Goal: Information Seeking & Learning: Check status

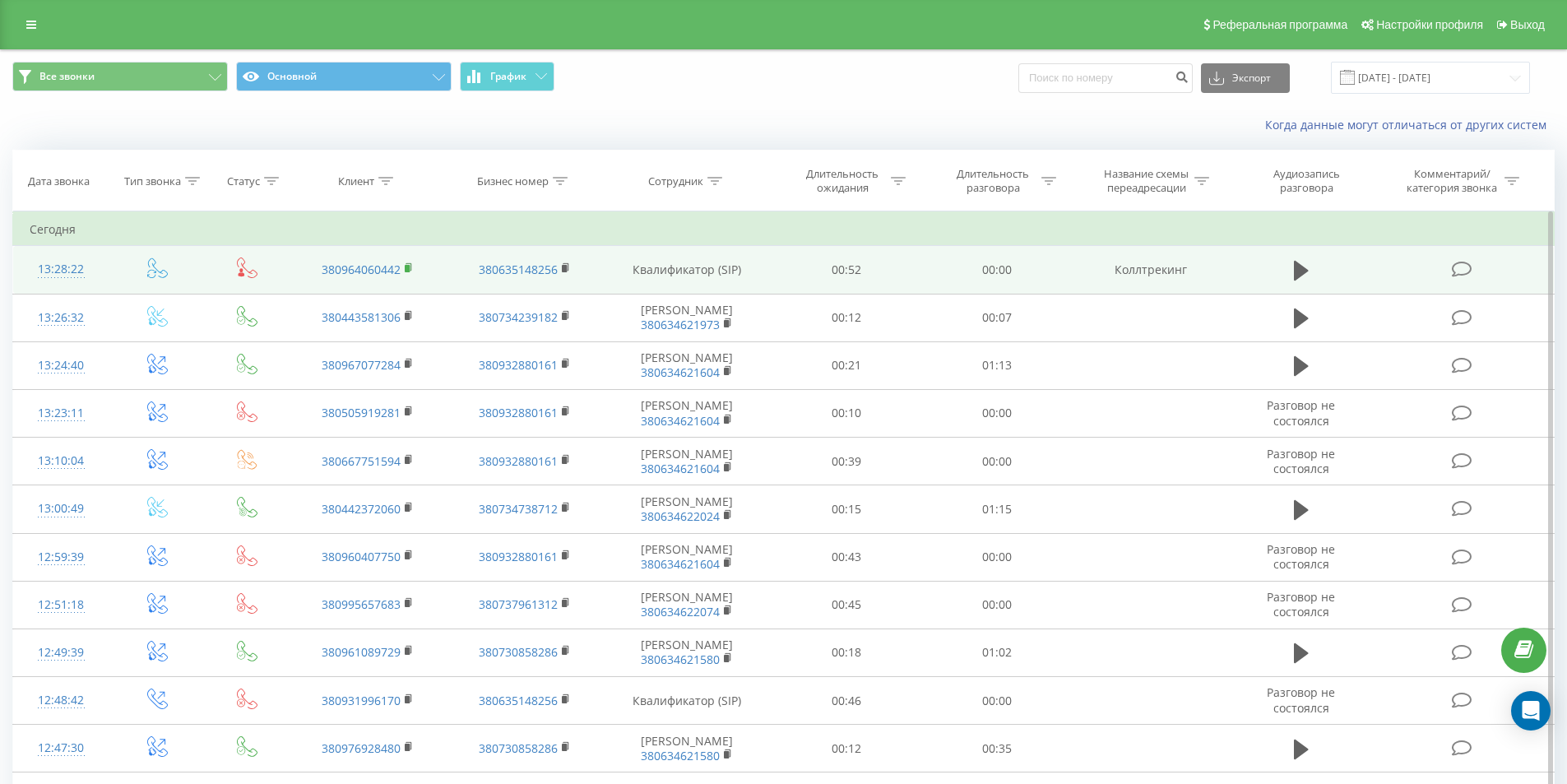
click at [406, 265] on rect at bounding box center [407, 269] width 5 height 7
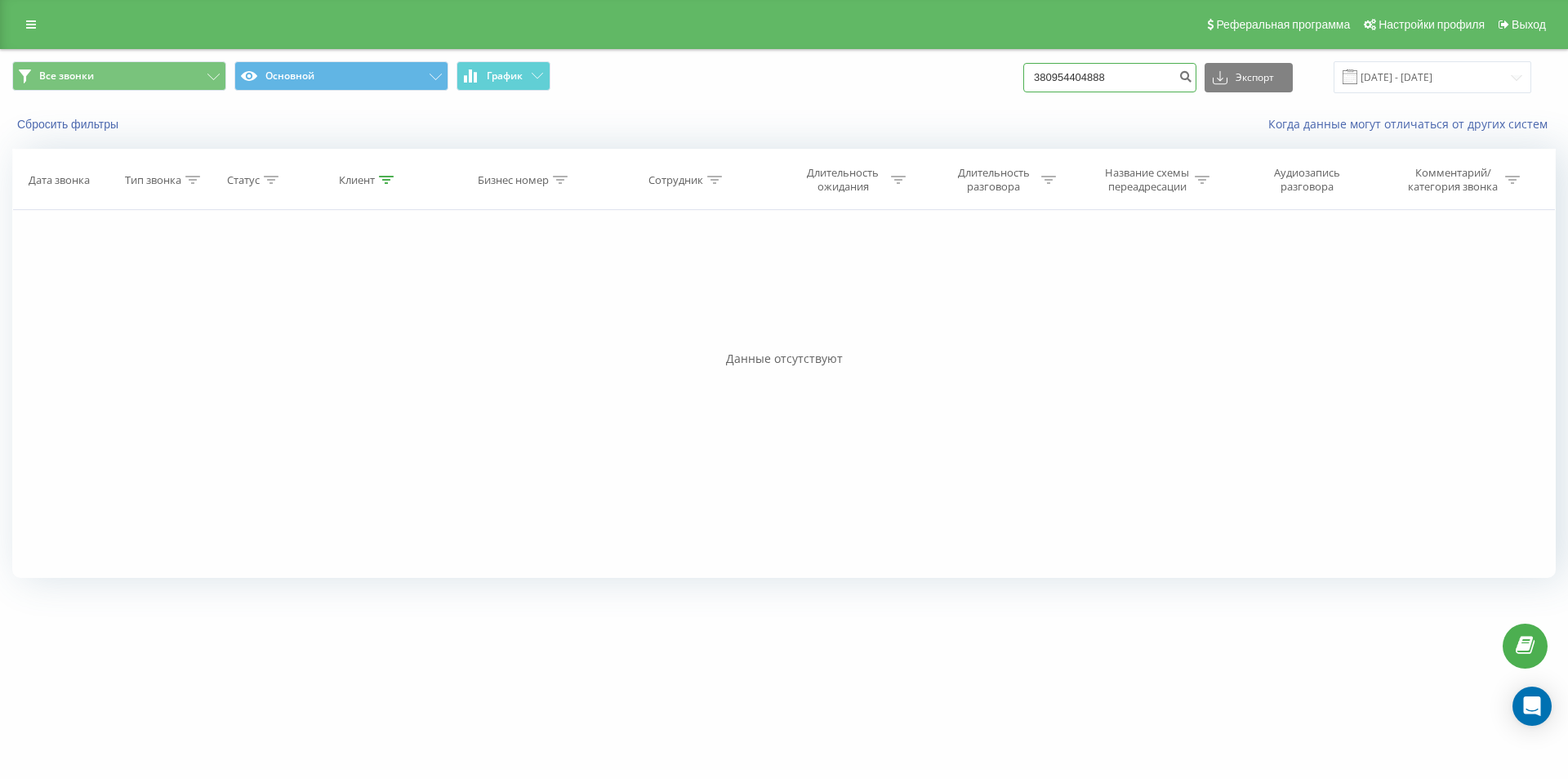
drag, startPoint x: 1143, startPoint y: 78, endPoint x: 889, endPoint y: 63, distance: 254.4
click at [889, 63] on div "Все звонки Основной График 380954404888 Экспорт .csv .xls .xlsx 20.05.2025 - 20…" at bounding box center [784, 78] width 1543 height 32
paste input "64060442"
type input "380964060442"
